Goal: Information Seeking & Learning: Learn about a topic

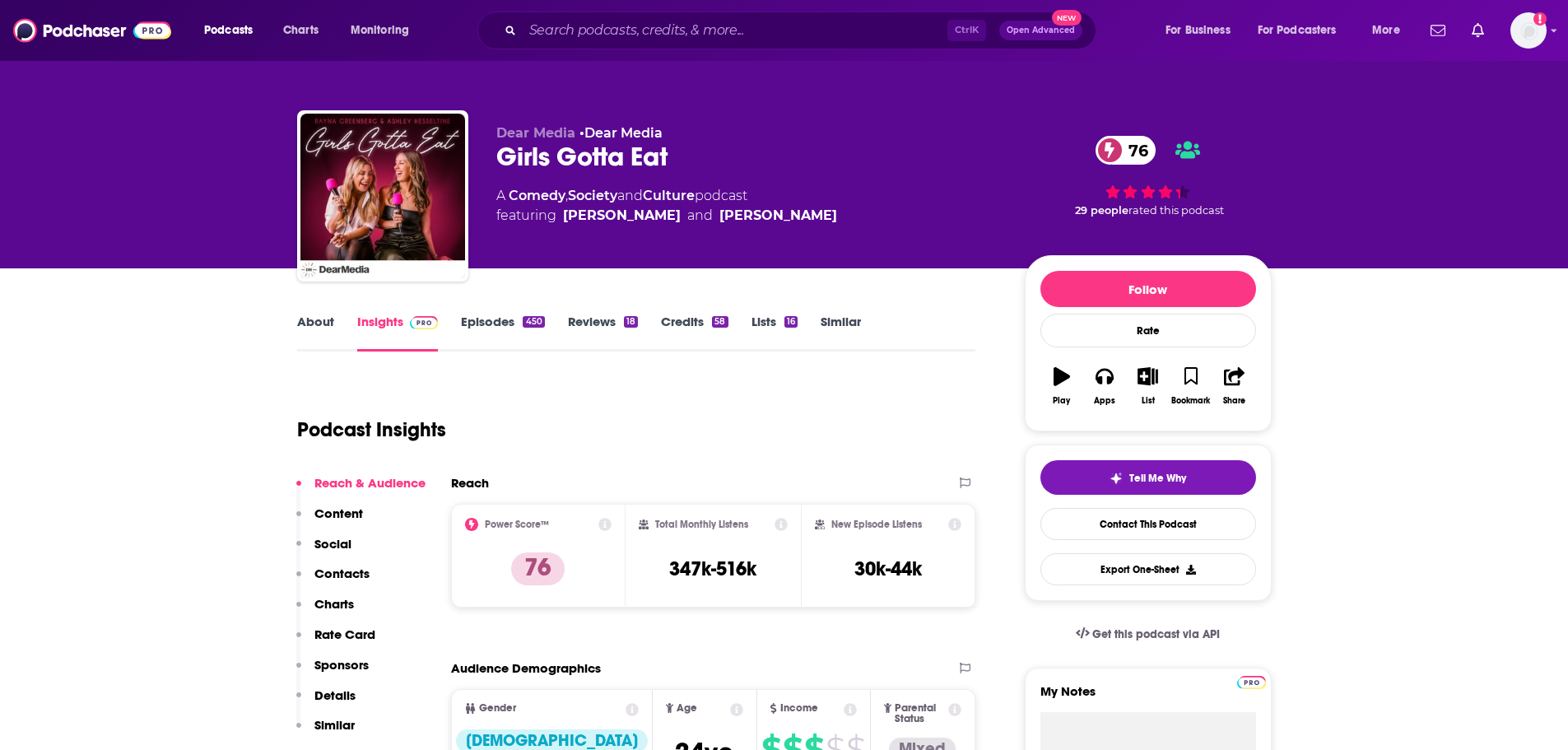
click at [773, 13] on div "Ctrl K Open Advanced New" at bounding box center [787, 30] width 619 height 38
click at [759, 25] on div "Ctrl K Open Advanced New" at bounding box center [787, 30] width 619 height 38
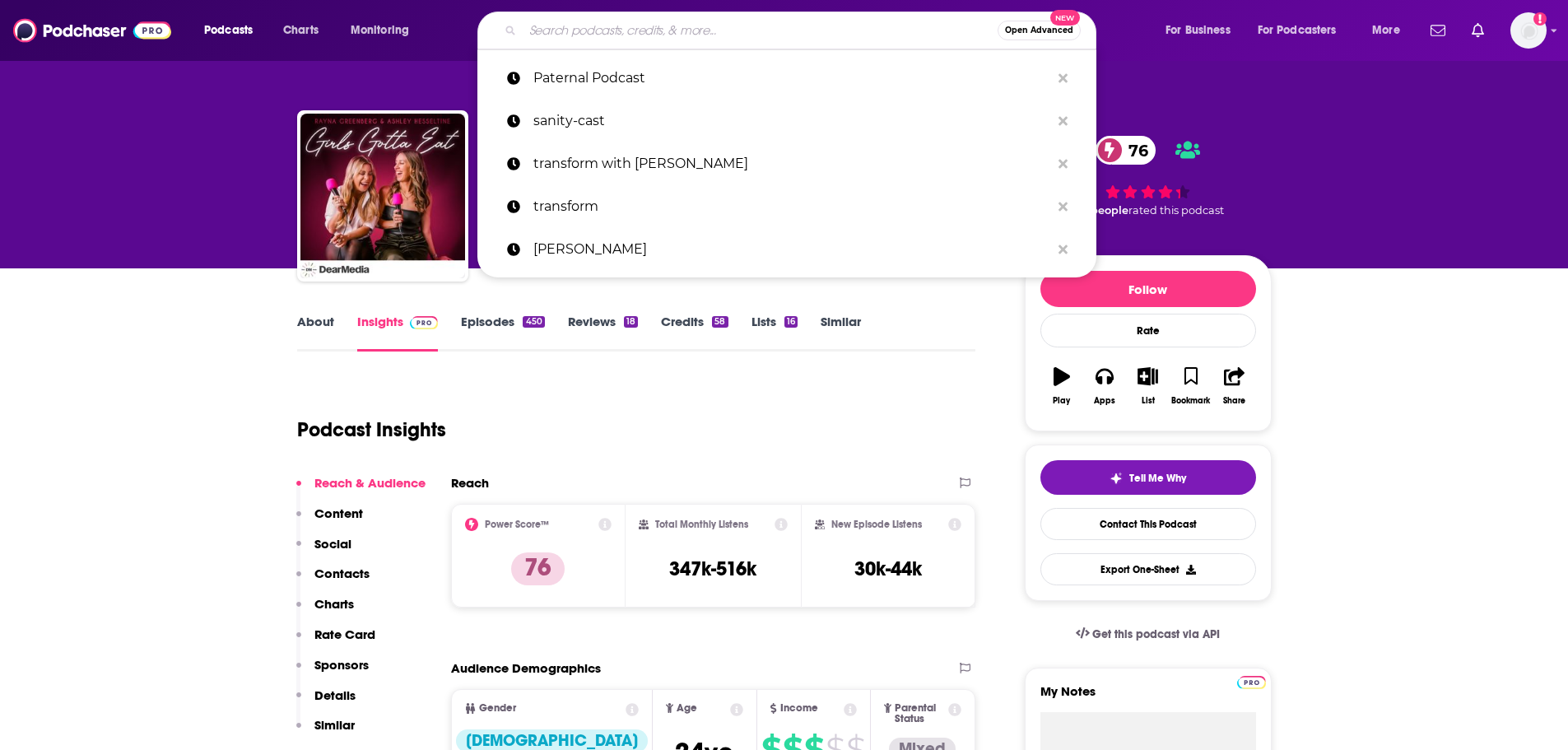
click at [753, 27] on input "Search podcasts, credits, & more..." at bounding box center [760, 30] width 475 height 26
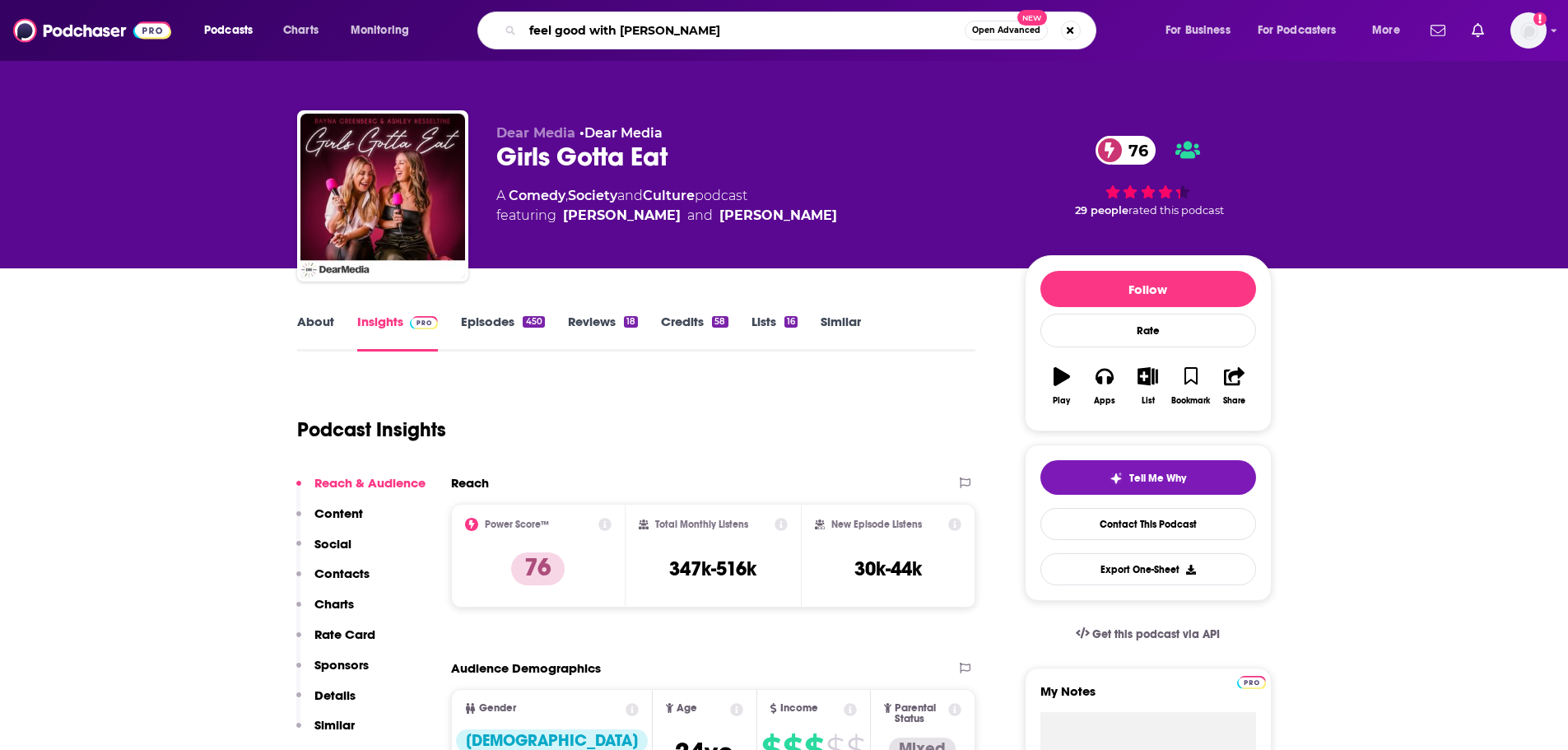
type input "feel good with [PERSON_NAME]"
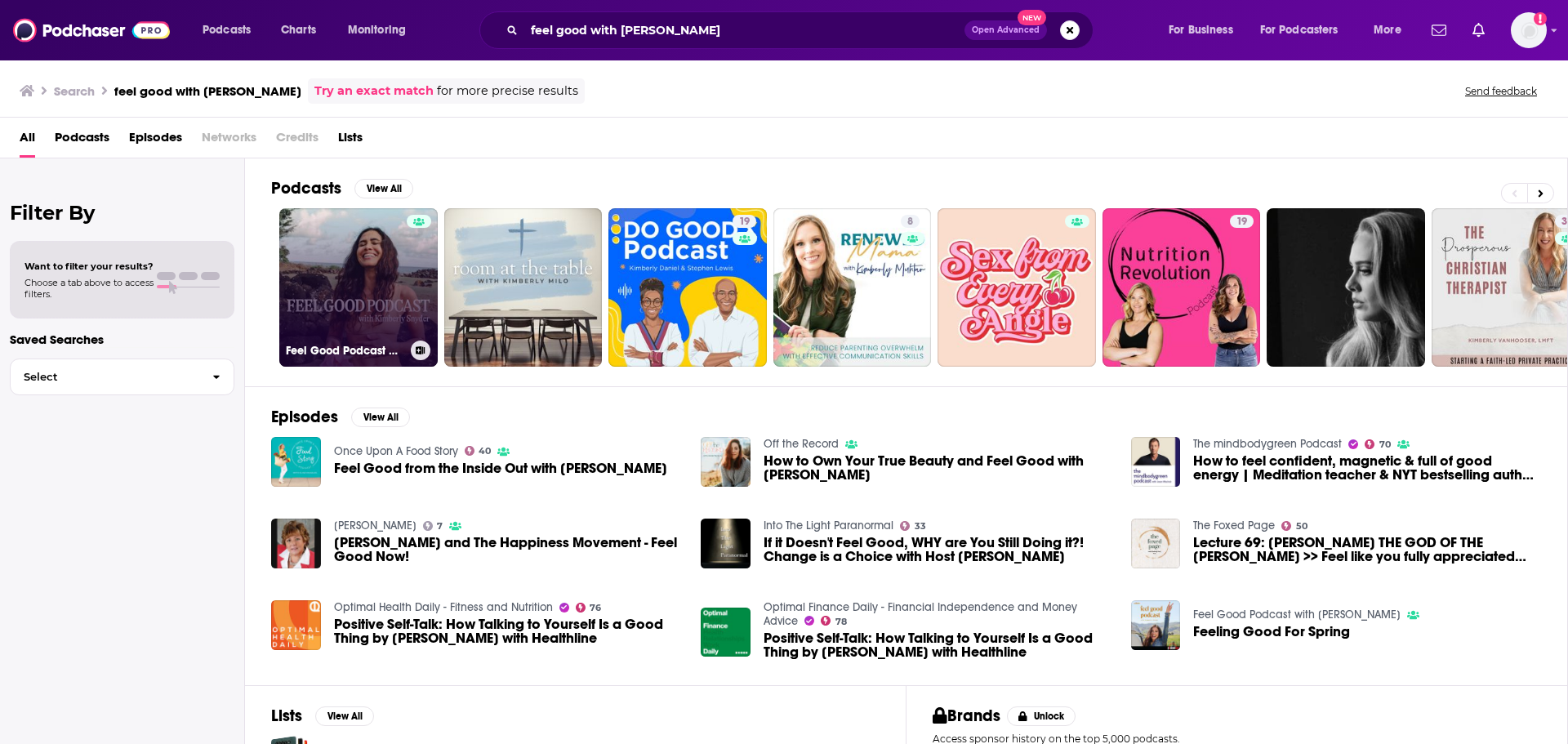
click at [370, 273] on link "Feel Good Podcast with [PERSON_NAME]" at bounding box center [358, 287] width 158 height 158
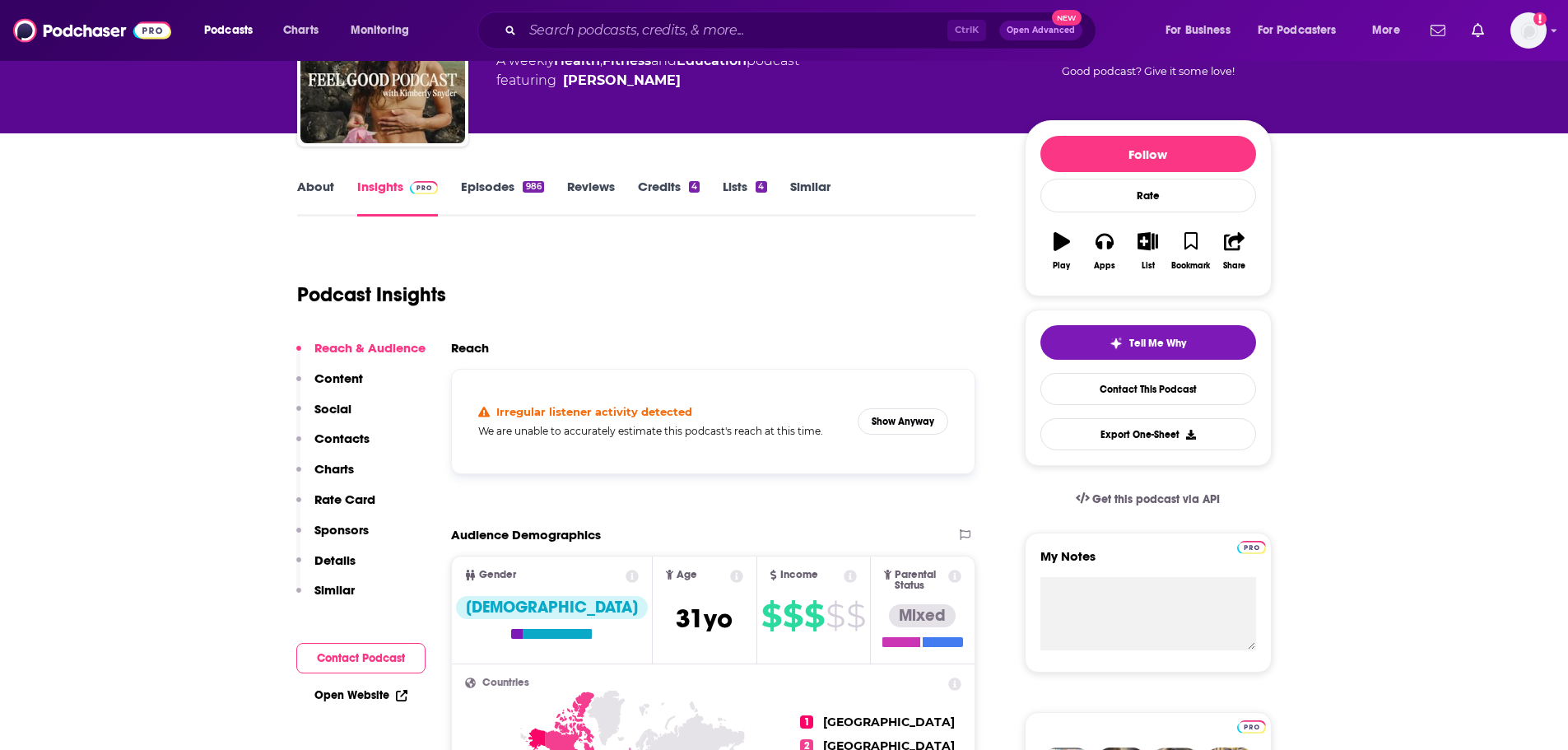
scroll to position [164, 0]
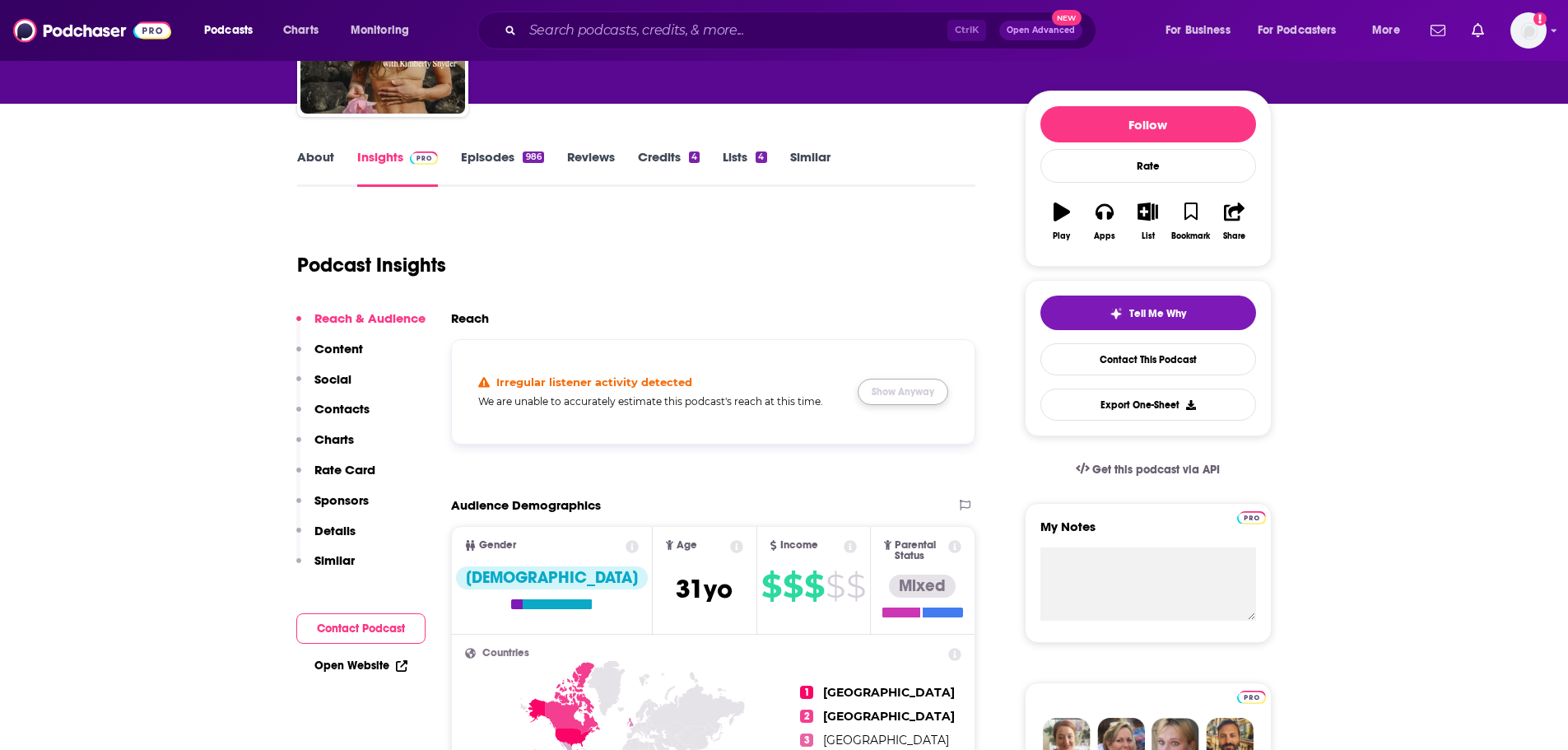
click at [886, 396] on button "Show Anyway" at bounding box center [902, 392] width 91 height 26
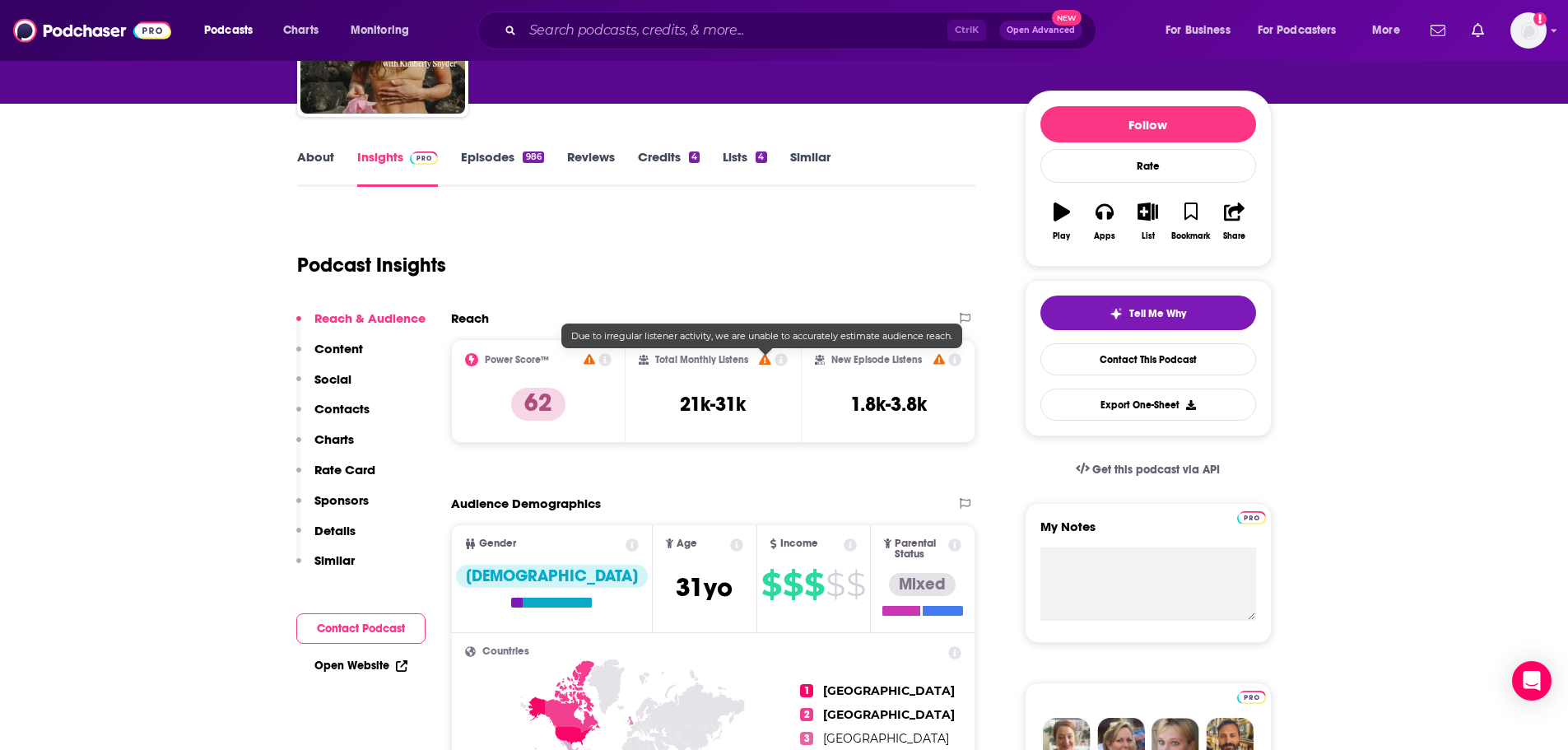
scroll to position [82, 0]
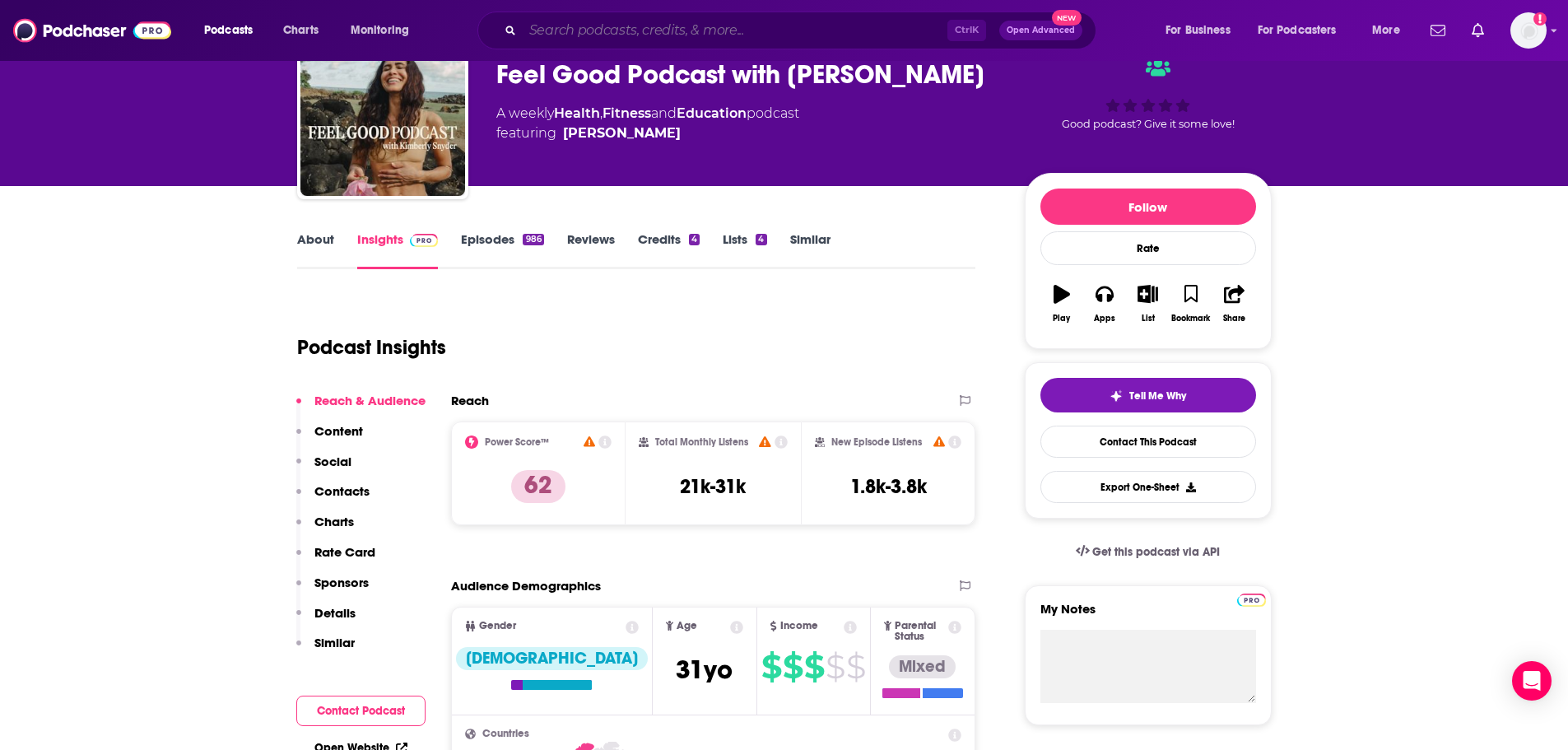
click at [616, 27] on input "Search podcasts, credits, & more..." at bounding box center [735, 30] width 425 height 26
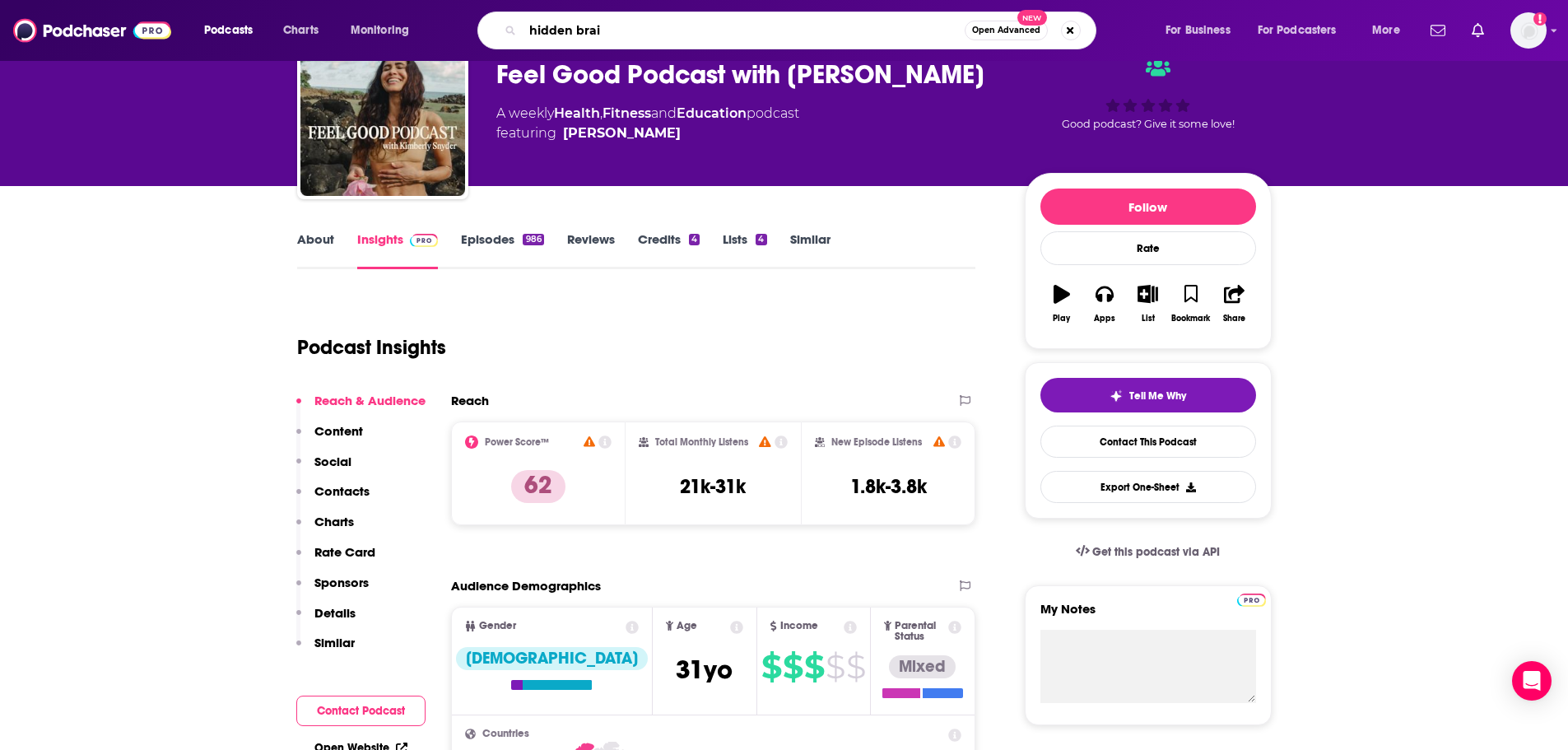
type input "hidden brain"
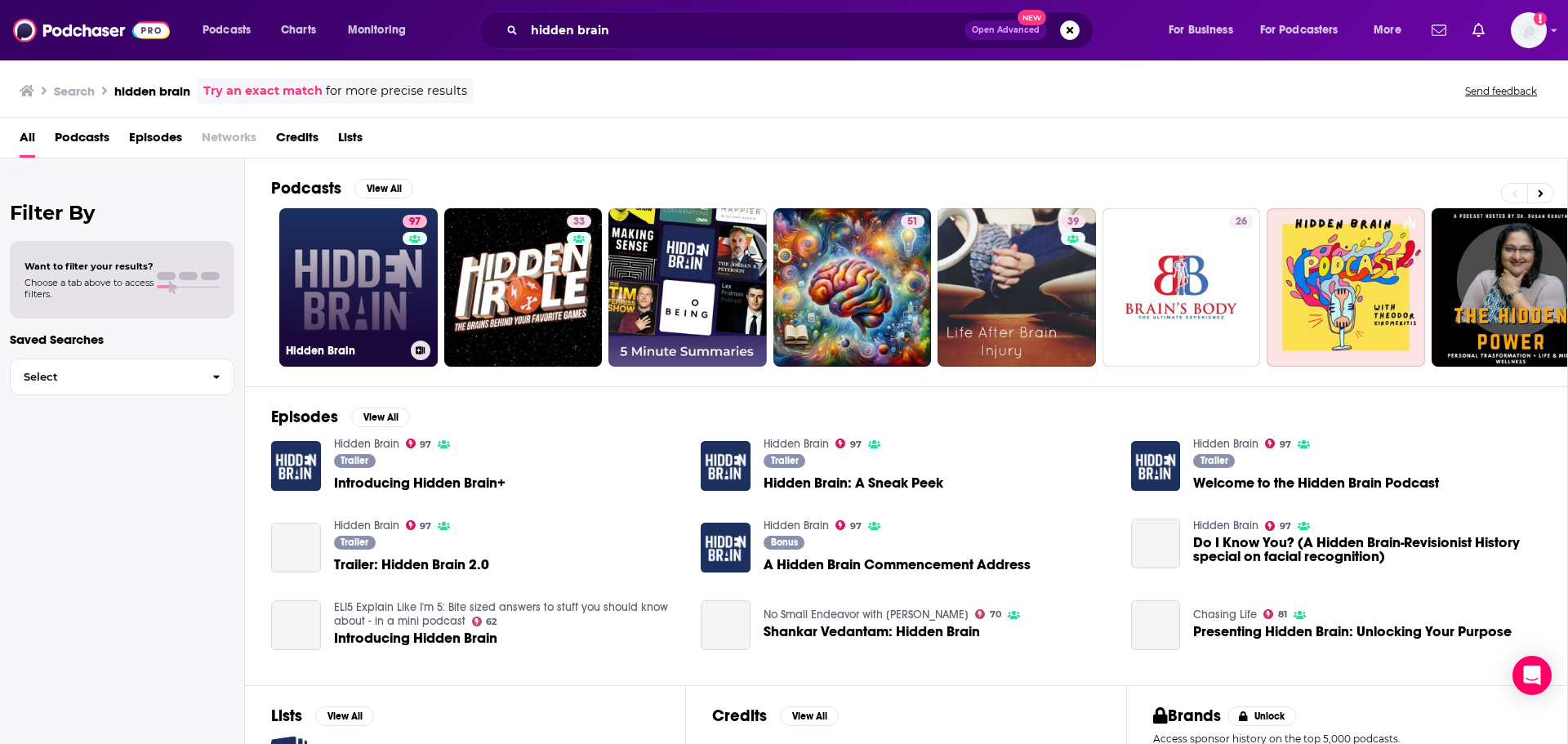
click at [381, 274] on link "97 Hidden Brain" at bounding box center [358, 287] width 158 height 158
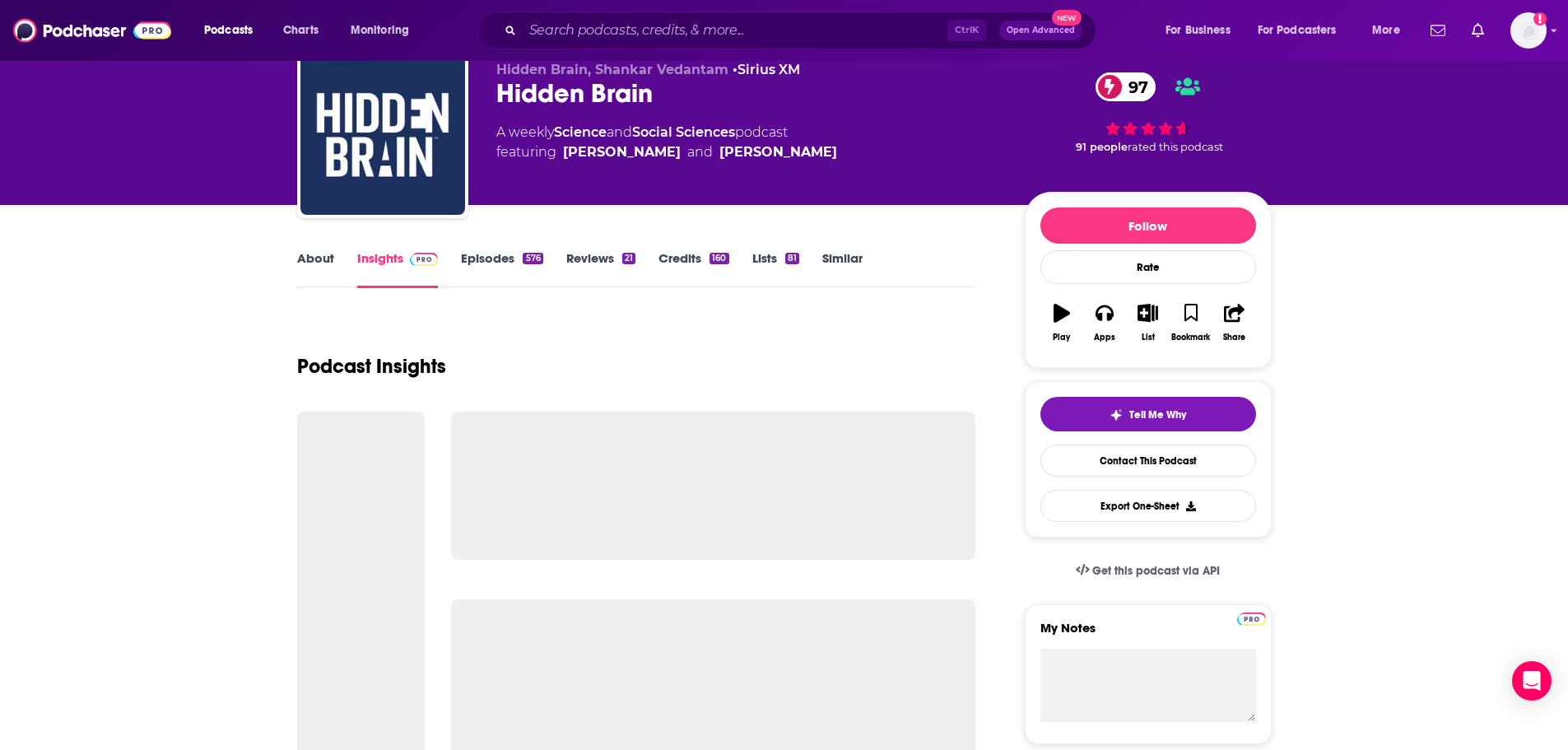
scroll to position [82, 0]
